Goal: Find specific page/section: Find specific page/section

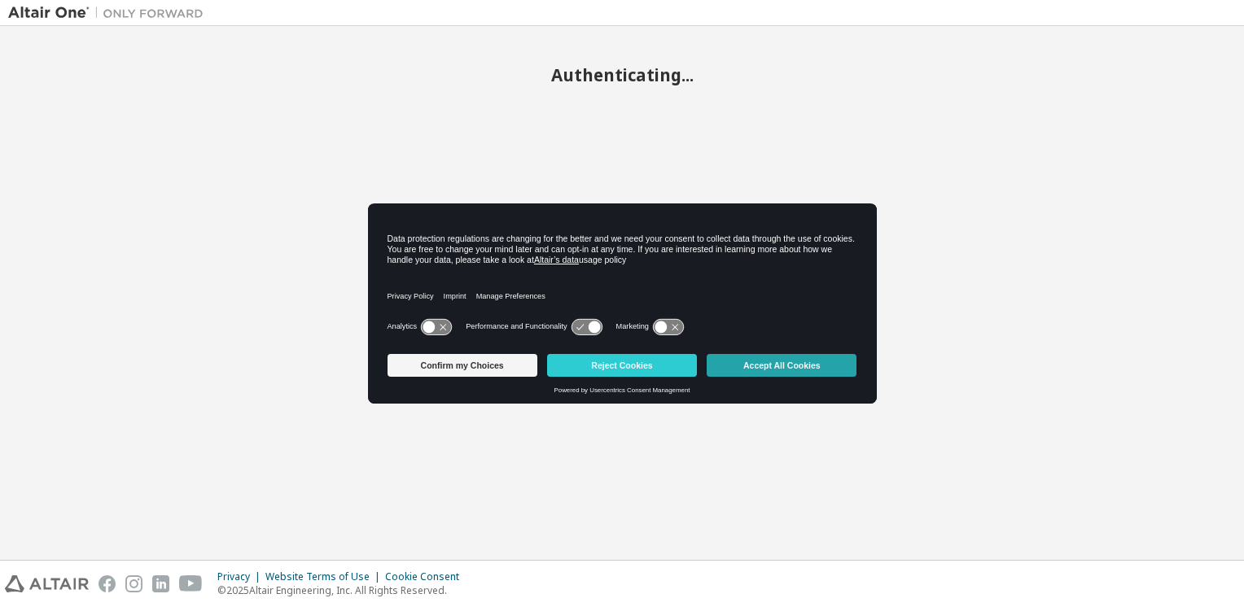
click at [813, 366] on button "Accept All Cookies" at bounding box center [782, 365] width 150 height 23
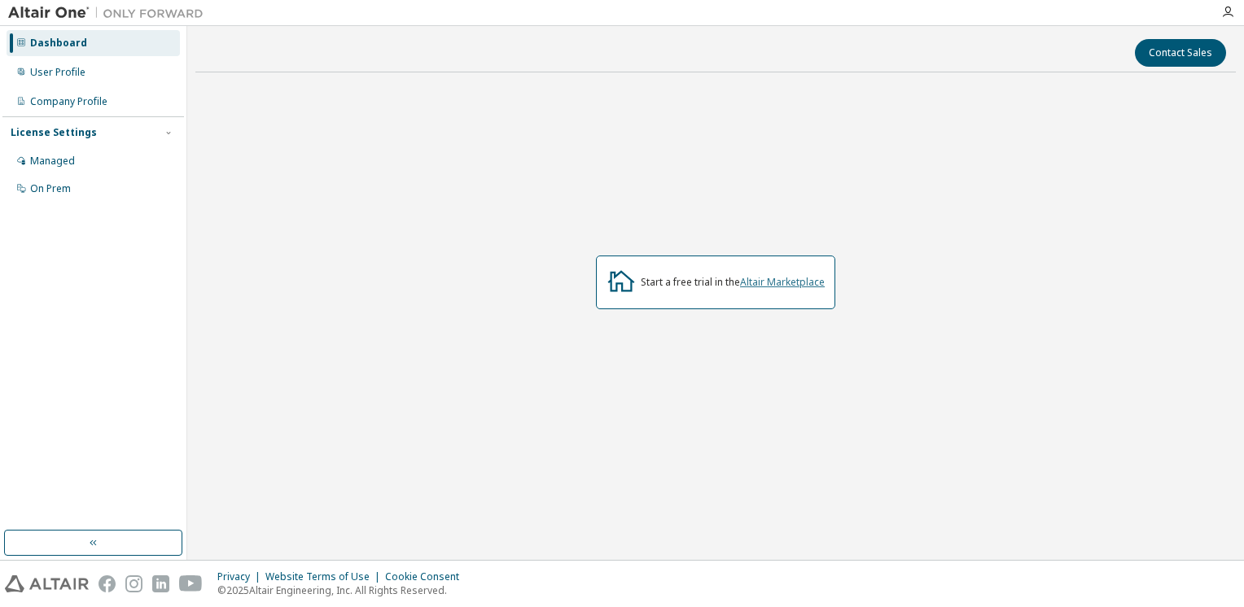
click at [770, 282] on link "Altair Marketplace" at bounding box center [782, 282] width 85 height 14
